Goal: Transaction & Acquisition: Purchase product/service

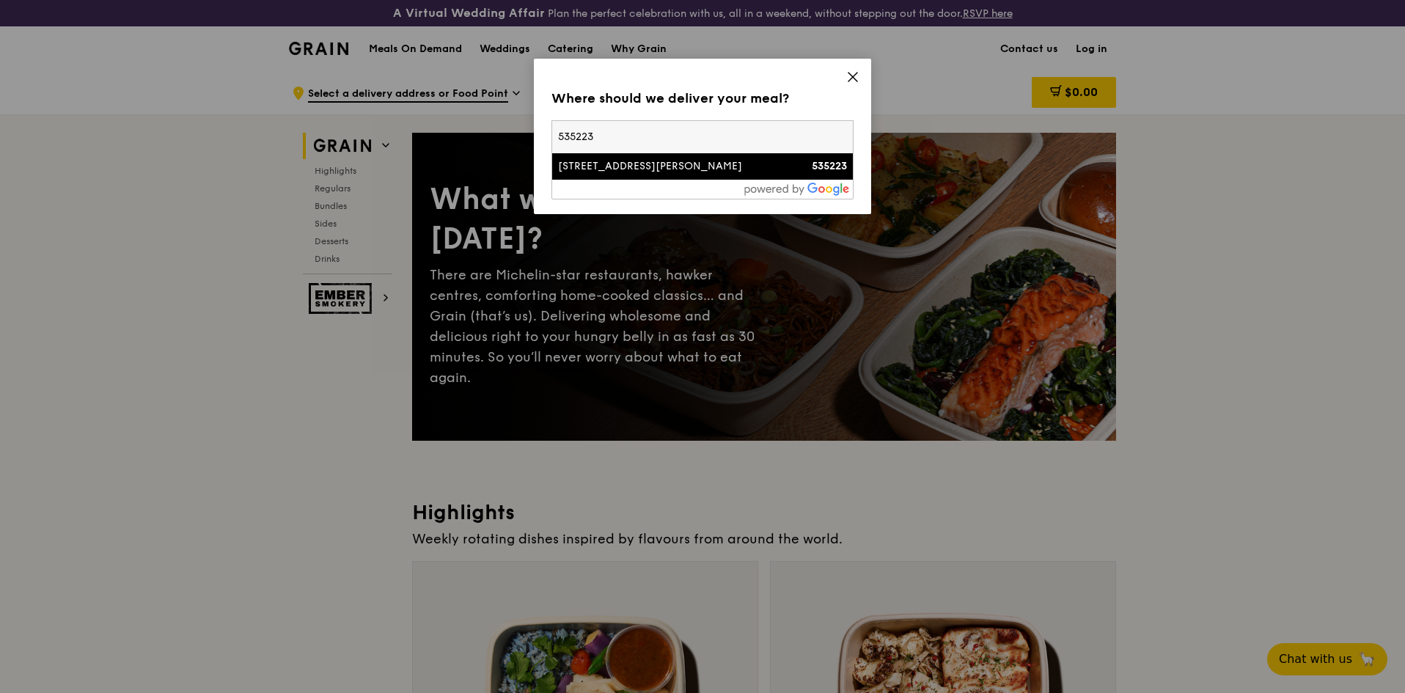
type input "535223"
click at [646, 175] on li "[STREET_ADDRESS][PERSON_NAME] 535223" at bounding box center [702, 166] width 301 height 26
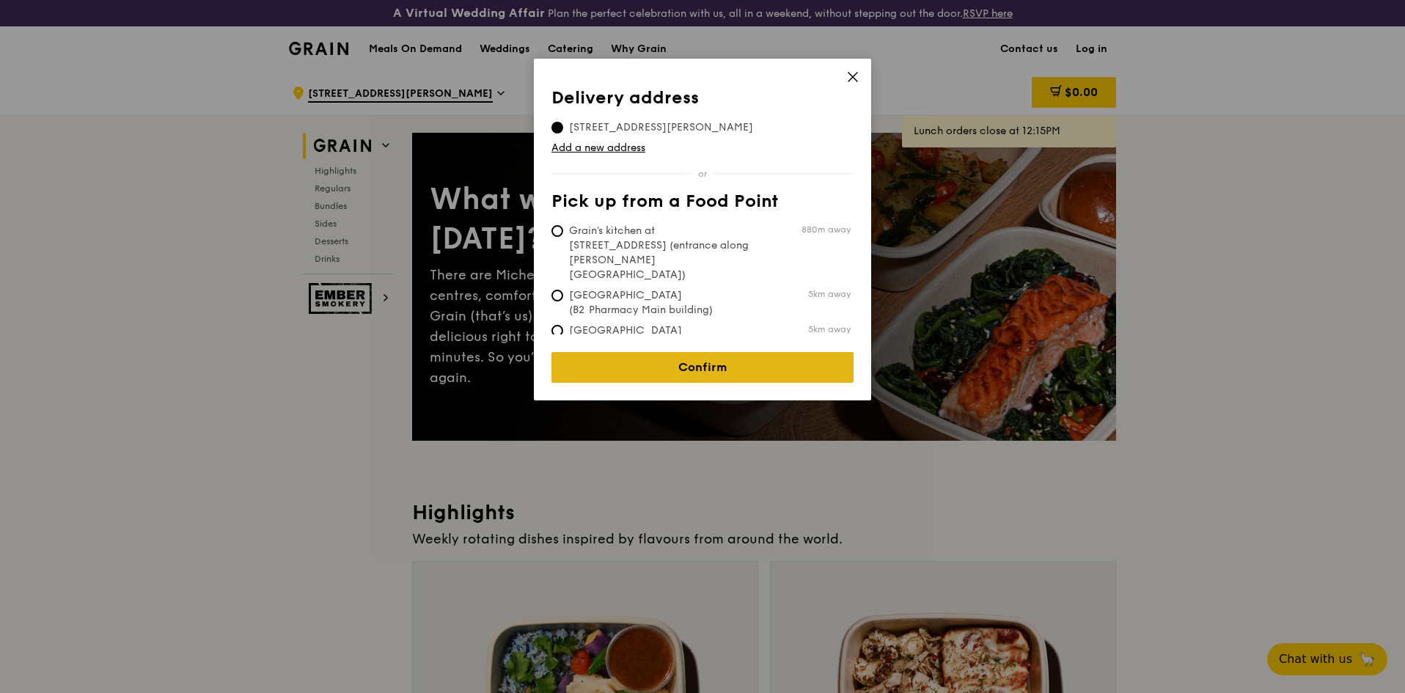
click at [741, 359] on link "Confirm" at bounding box center [703, 367] width 302 height 31
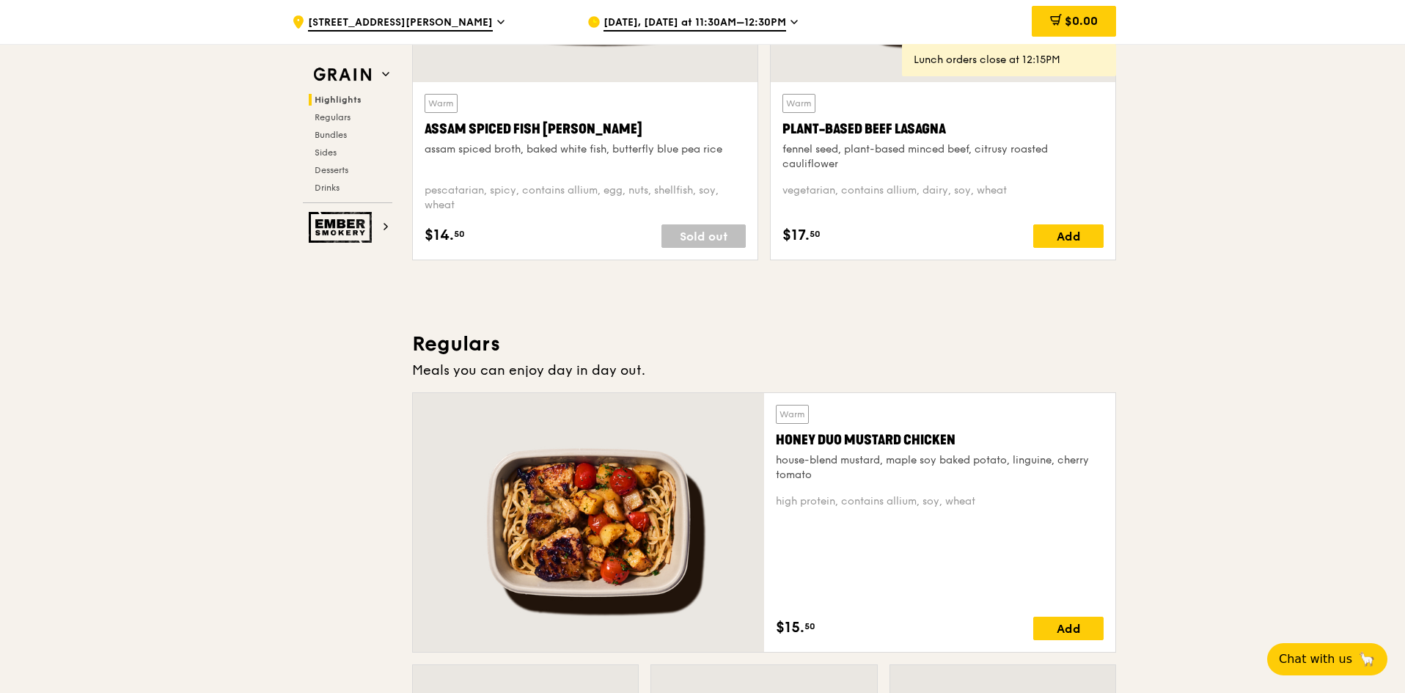
scroll to position [513, 0]
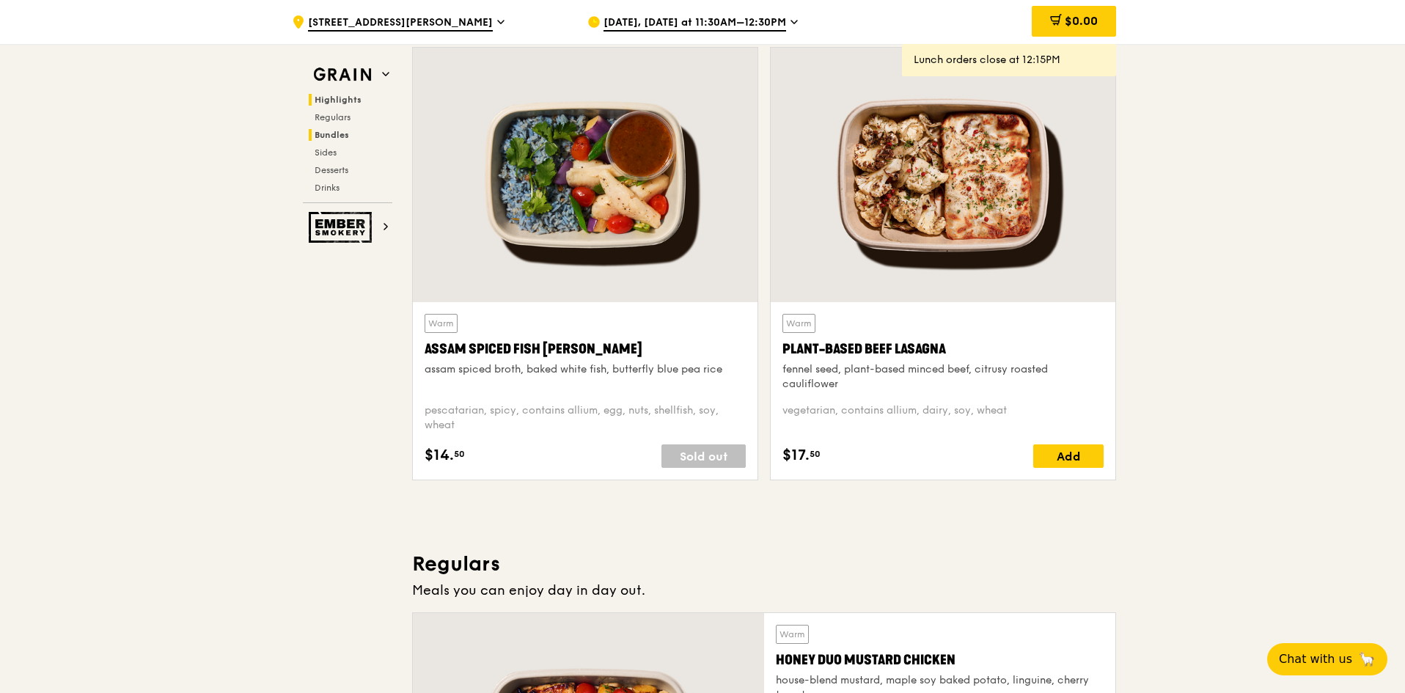
click at [338, 131] on span "Bundles" at bounding box center [332, 135] width 34 height 10
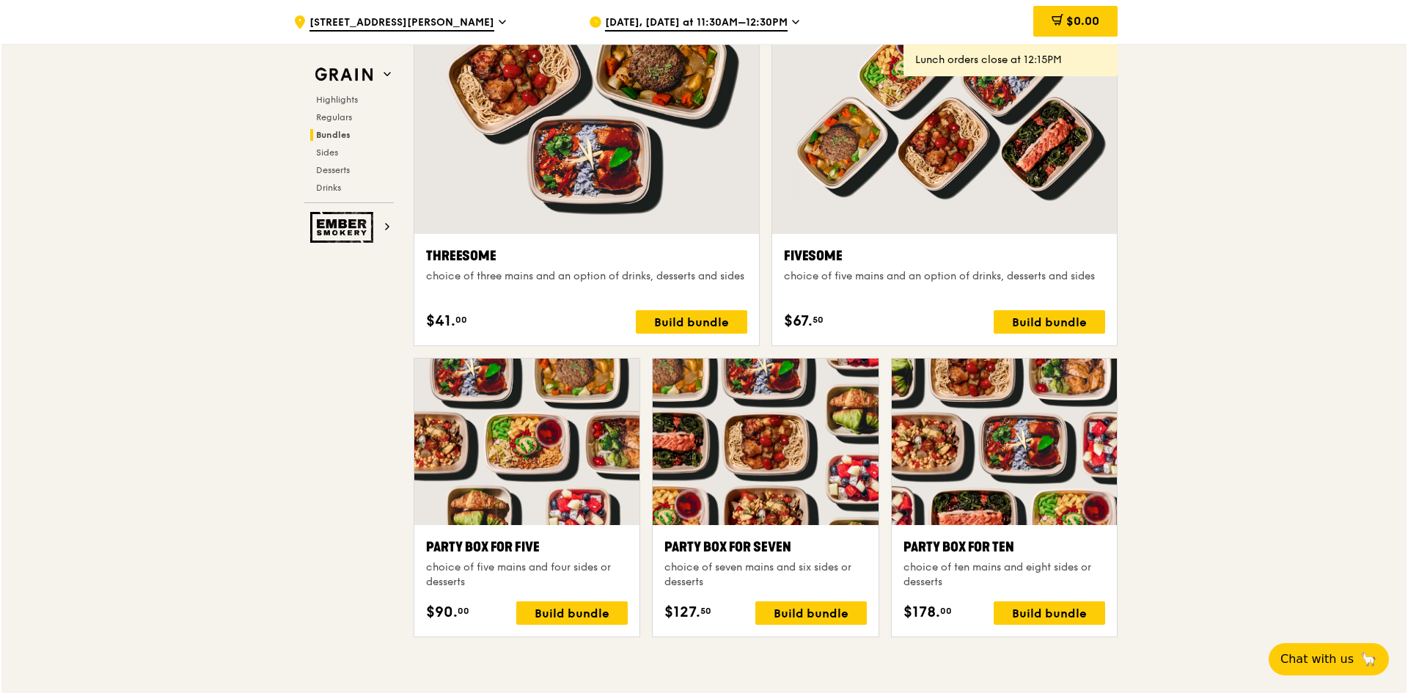
scroll to position [2667, 0]
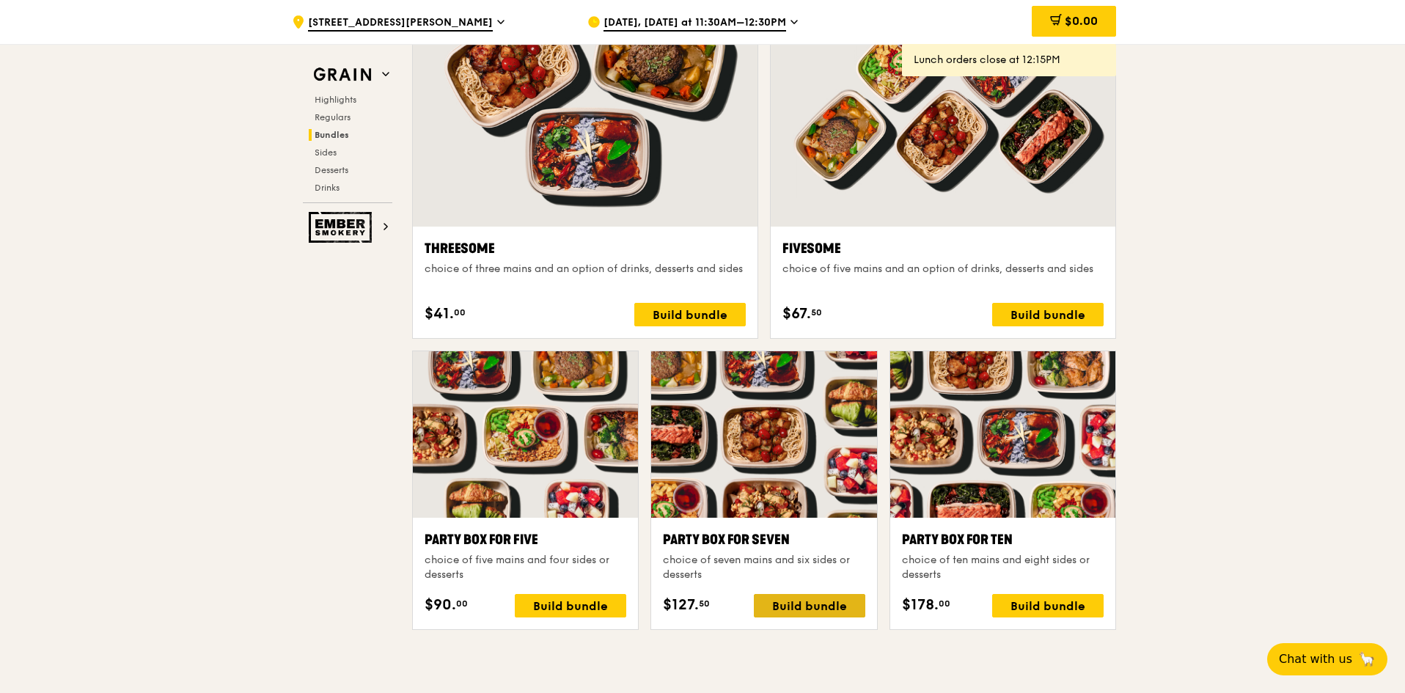
click at [791, 606] on div "Build bundle" at bounding box center [809, 605] width 111 height 23
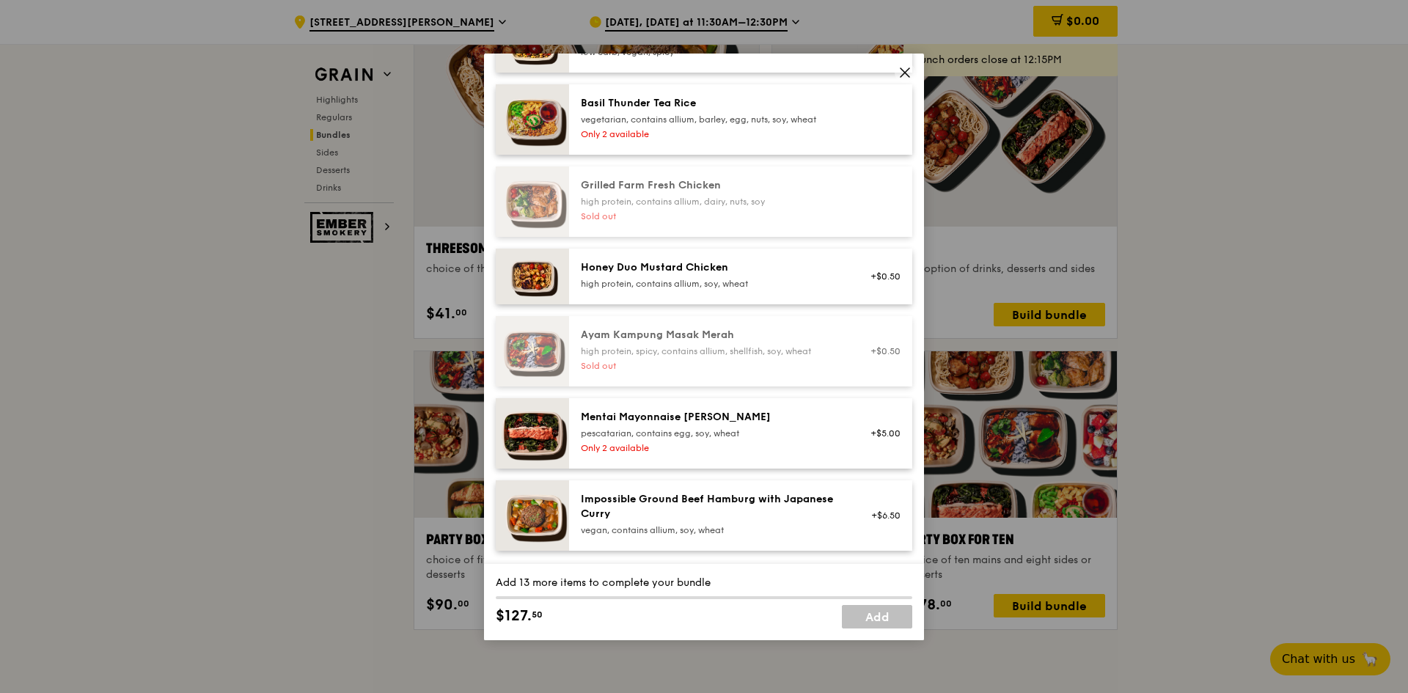
scroll to position [367, 0]
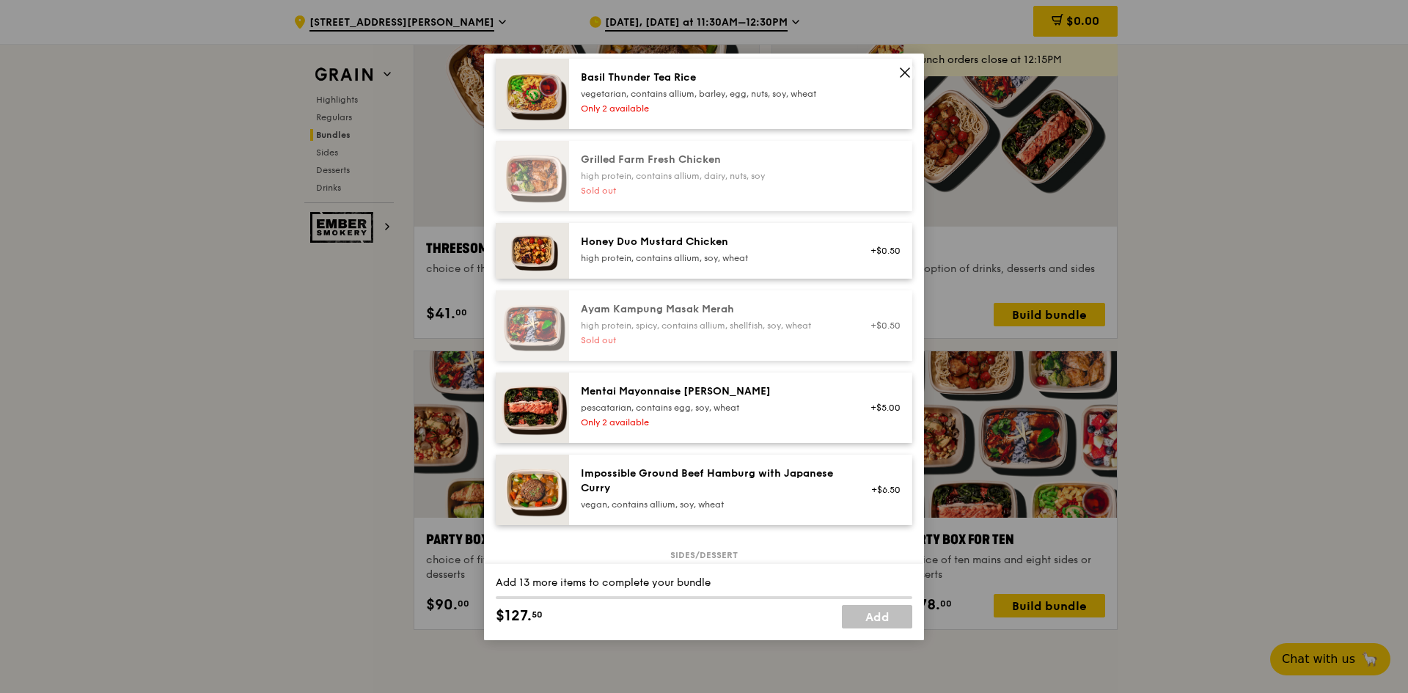
click at [898, 70] on span at bounding box center [905, 72] width 21 height 21
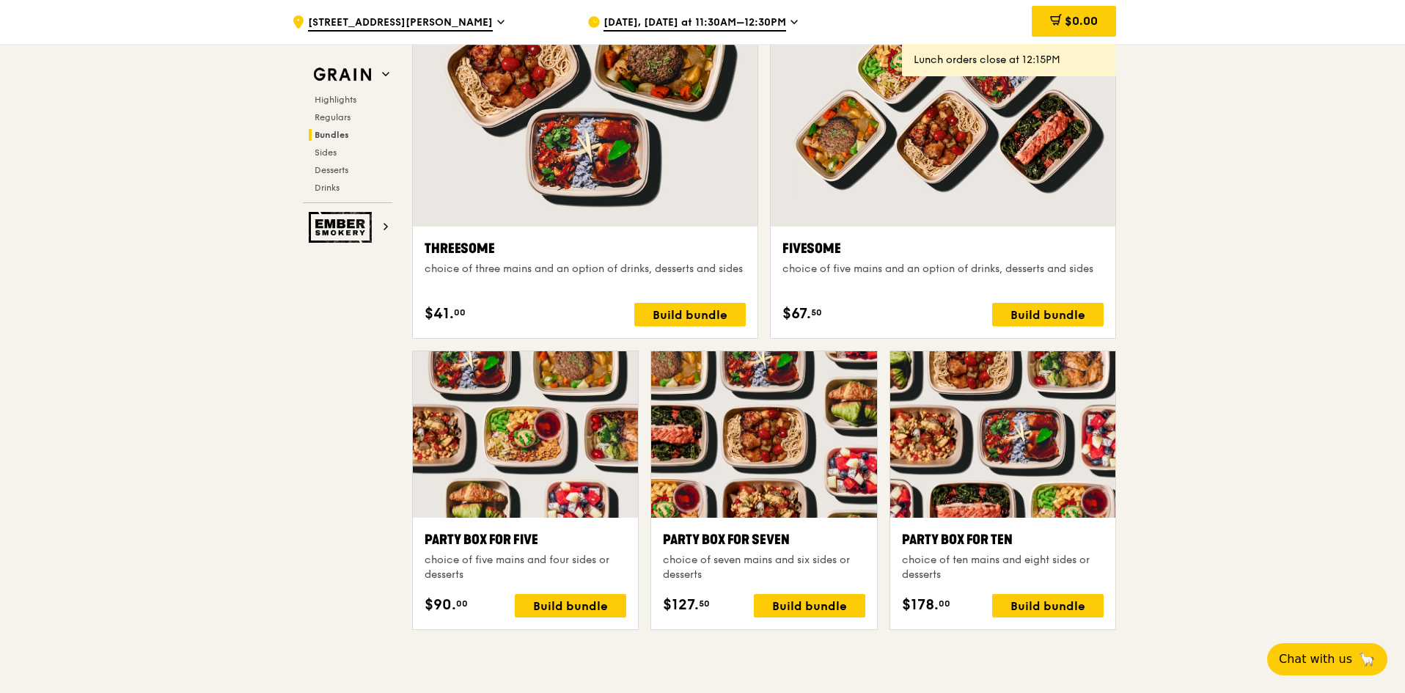
click at [725, 23] on span "[DATE], [DATE] at 11:30AM–12:30PM" at bounding box center [695, 23] width 183 height 16
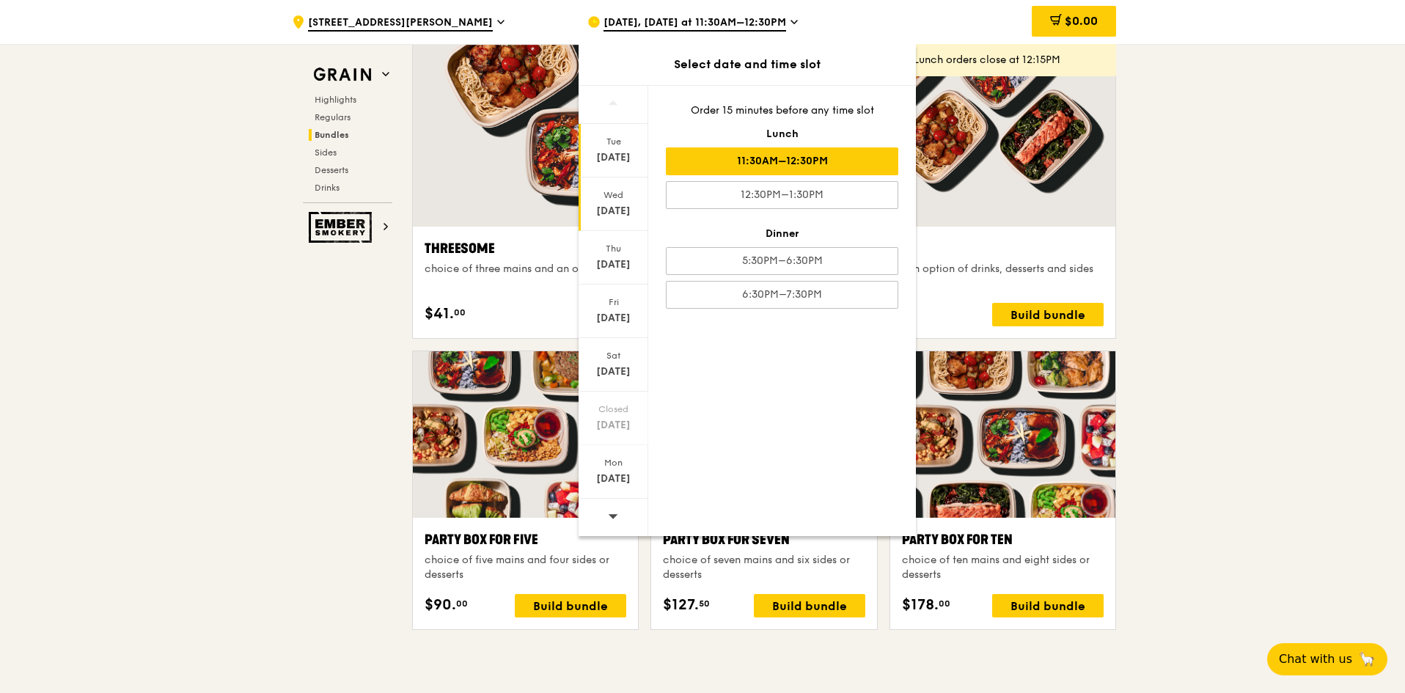
click at [613, 205] on div "[DATE]" at bounding box center [613, 211] width 65 height 15
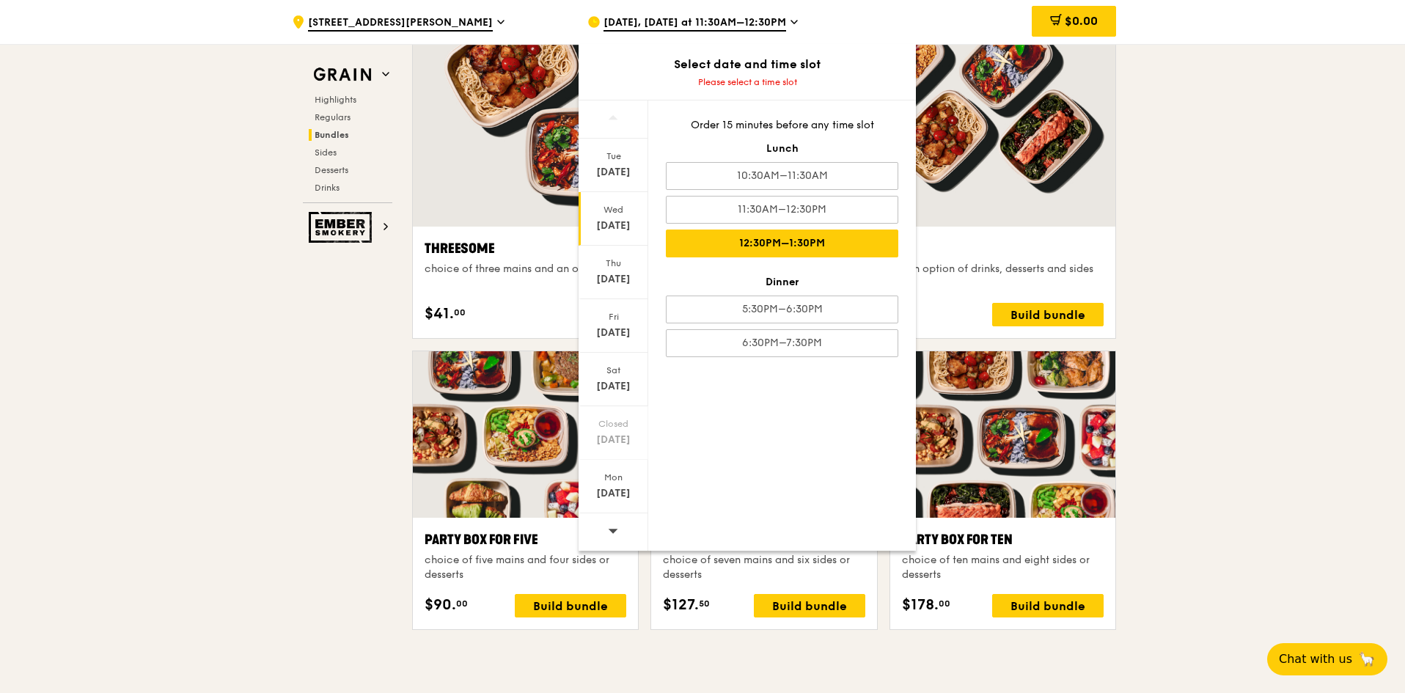
click at [795, 246] on div "12:30PM–1:30PM" at bounding box center [782, 244] width 233 height 28
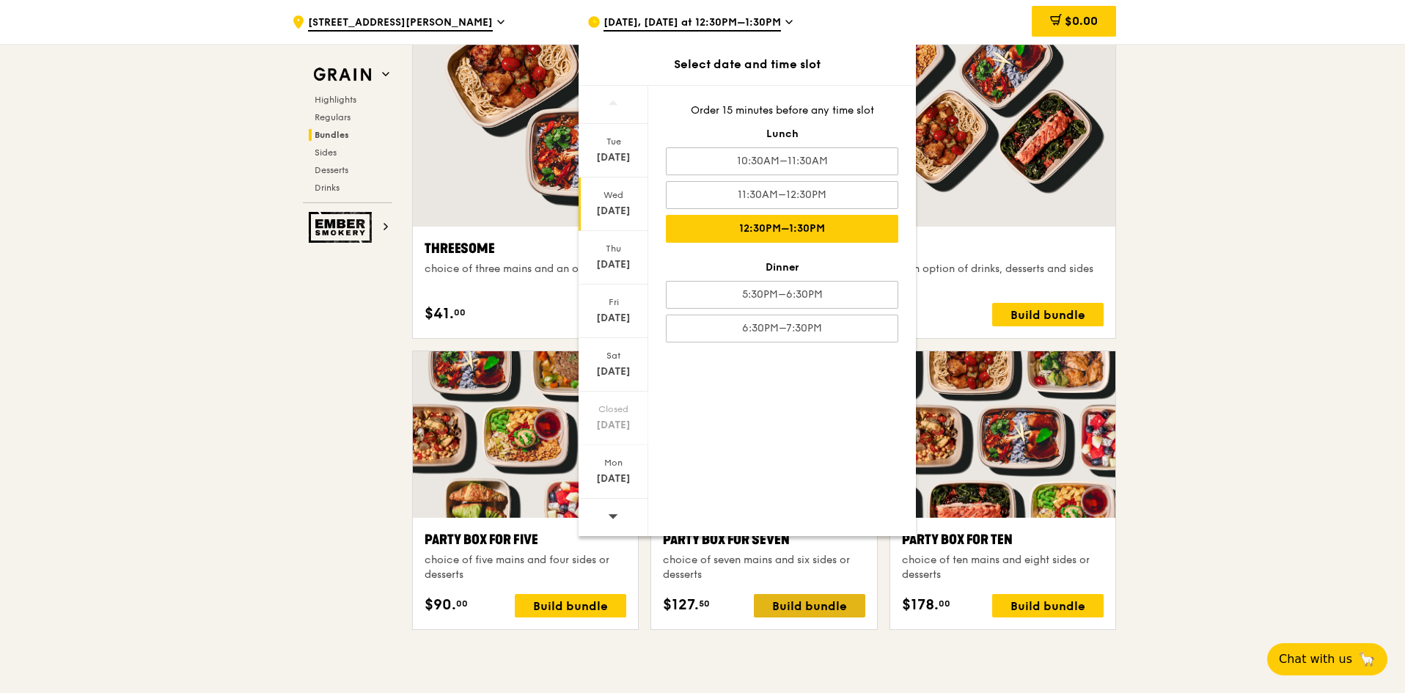
click at [797, 608] on div "Build bundle" at bounding box center [809, 605] width 111 height 23
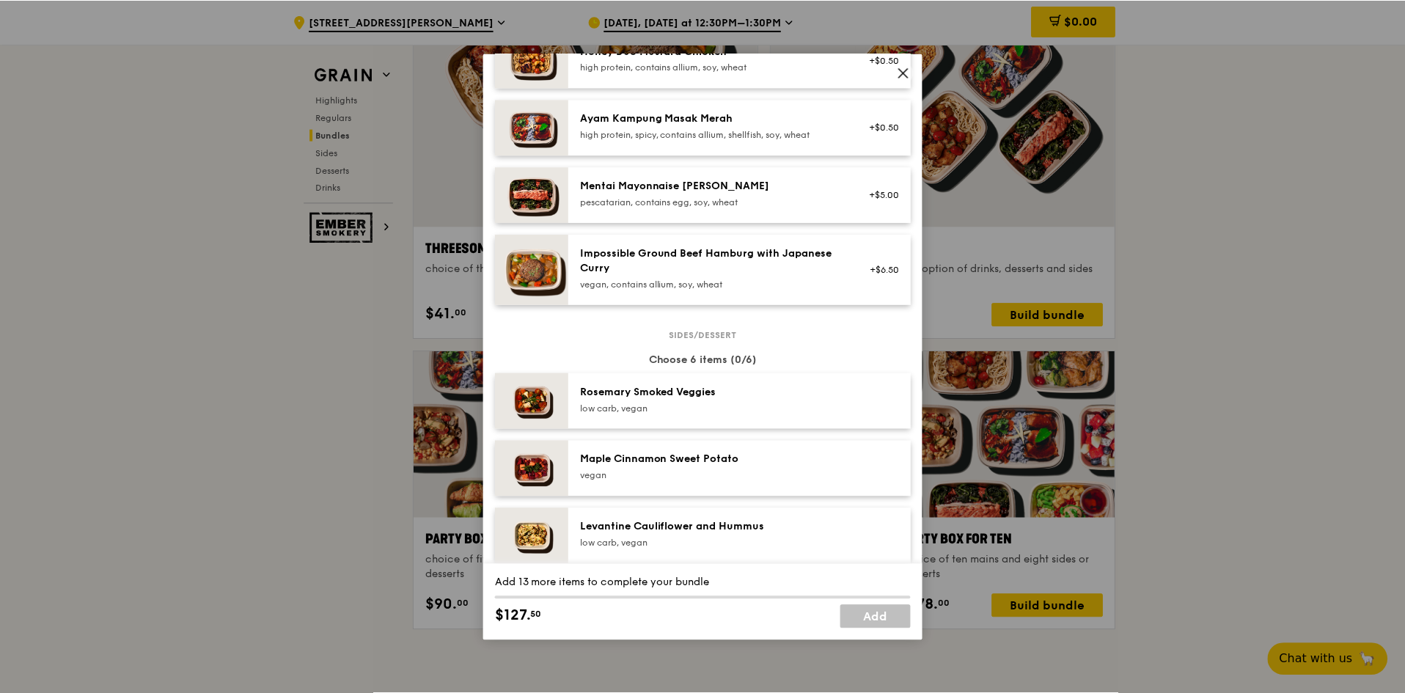
scroll to position [660, 0]
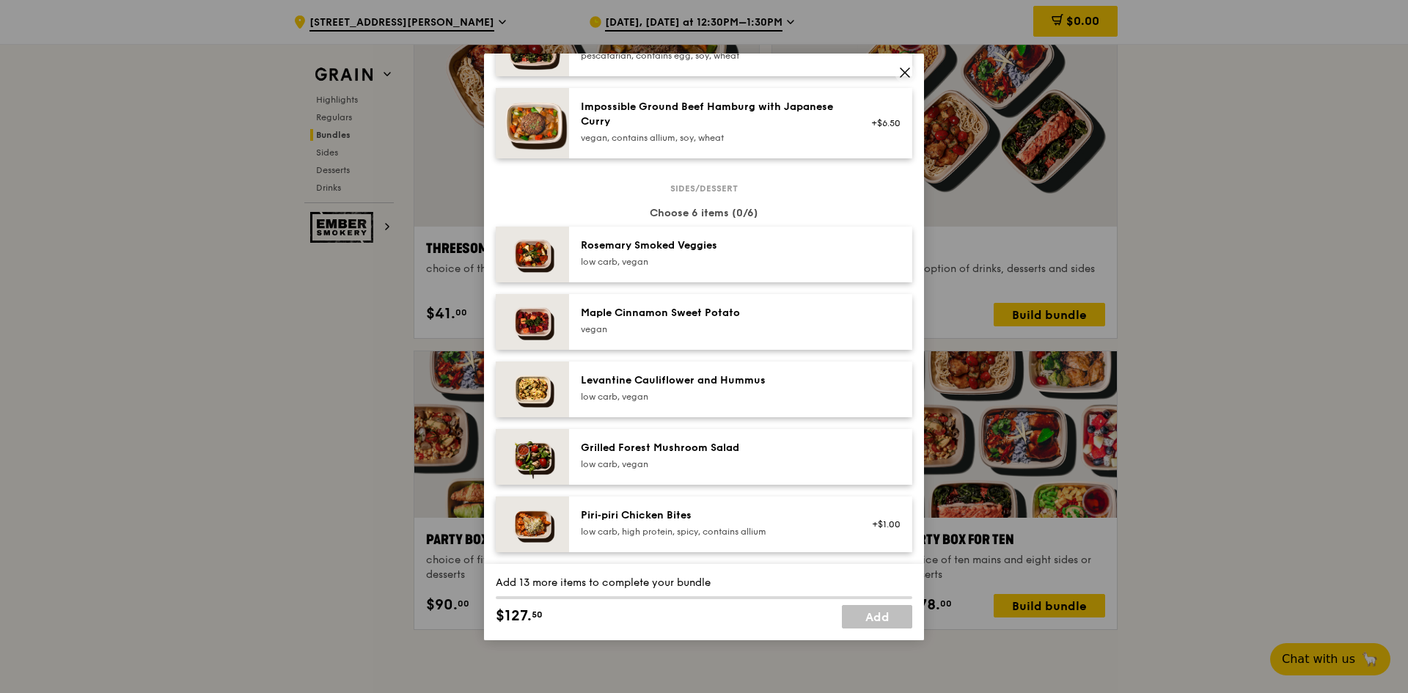
click at [909, 78] on icon at bounding box center [905, 72] width 13 height 13
